Goal: Find specific page/section: Find specific page/section

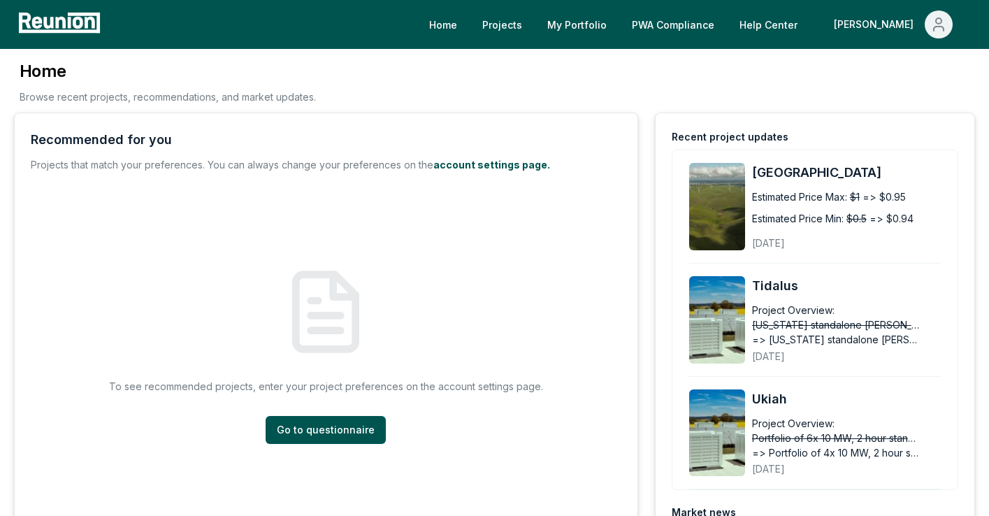
click at [290, 74] on h3 "Home" at bounding box center [168, 71] width 296 height 22
click at [934, 36] on span "Main" at bounding box center [939, 24] width 28 height 28
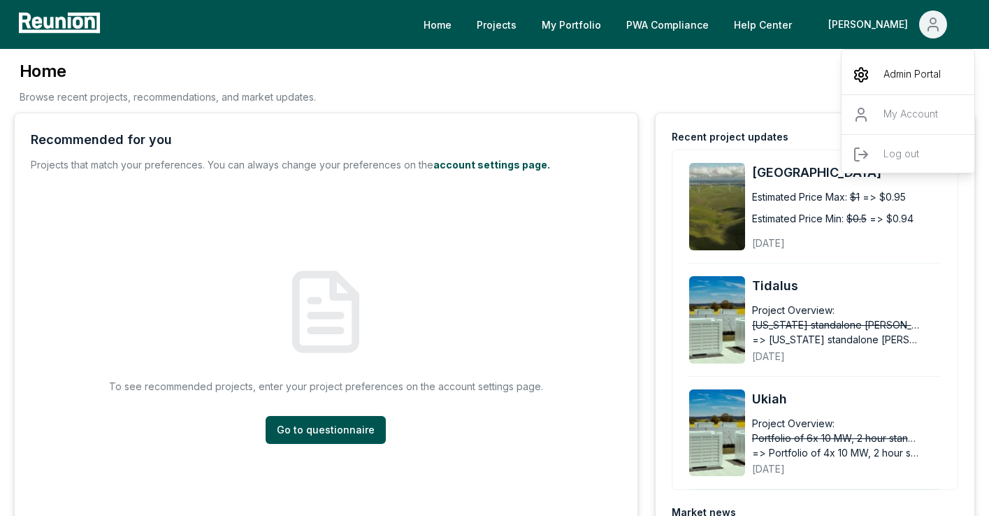
click at [923, 82] on p "Admin Portal" at bounding box center [911, 74] width 57 height 17
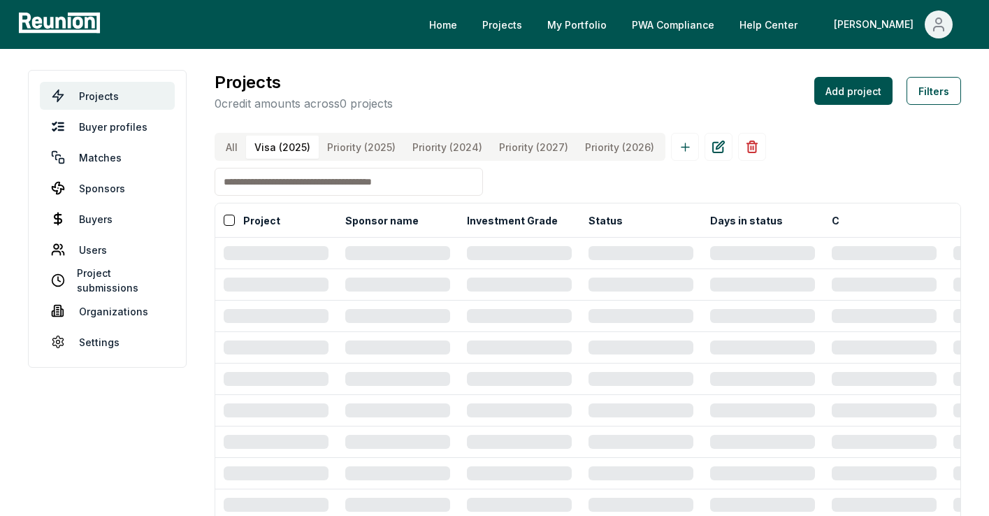
click at [293, 140] on \(2025\) "Visa (2025)" at bounding box center [282, 147] width 73 height 23
click at [365, 143] on \(2025\) "Priority (2025)" at bounding box center [361, 147] width 85 height 23
click at [927, 92] on button "Filters" at bounding box center [933, 91] width 55 height 28
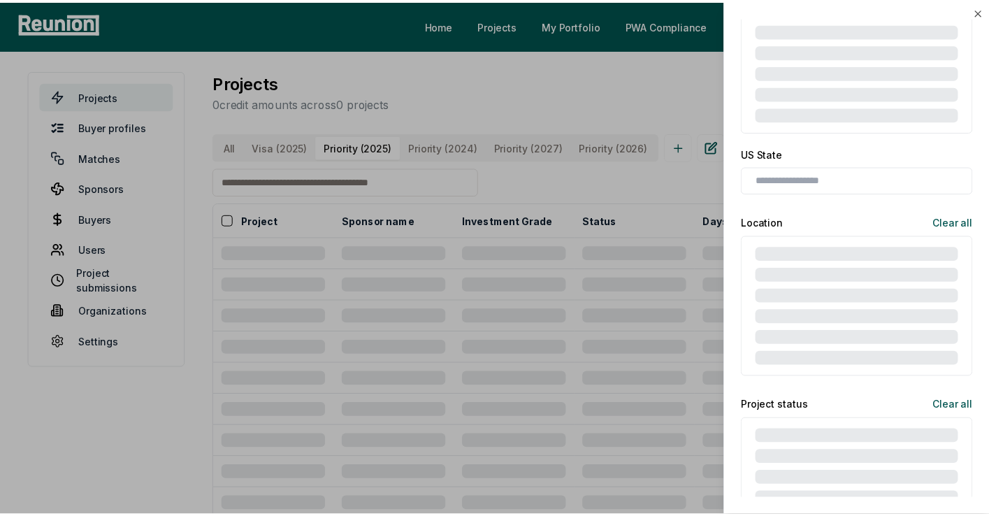
scroll to position [630, 0]
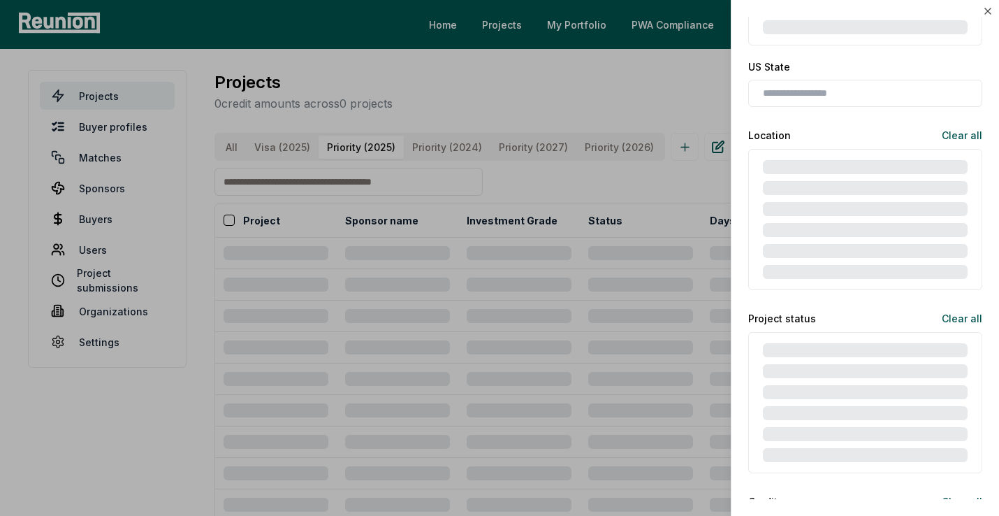
click at [579, 84] on div at bounding box center [499, 258] width 999 height 516
